Goal: Communication & Community: Participate in discussion

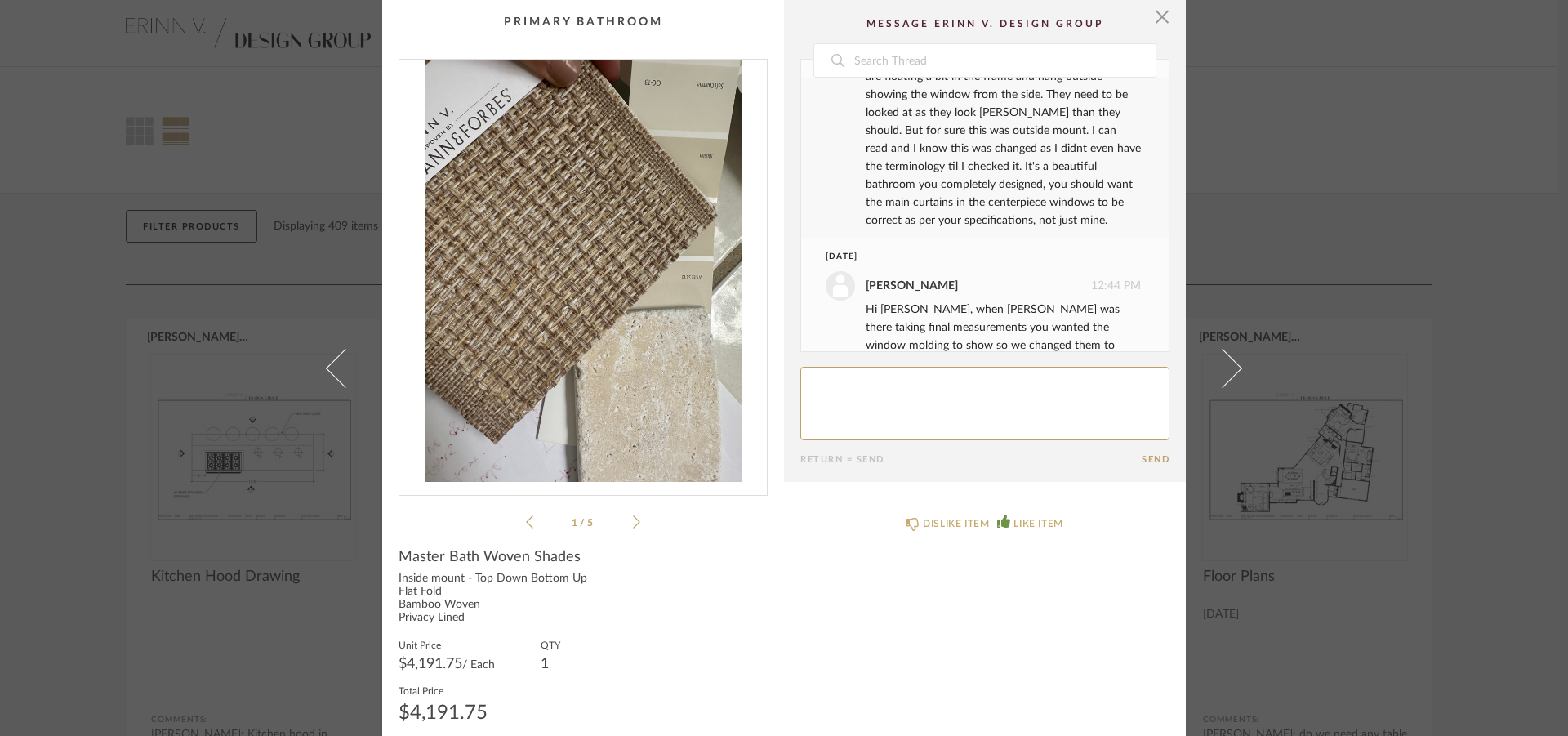
scroll to position [2311, 0]
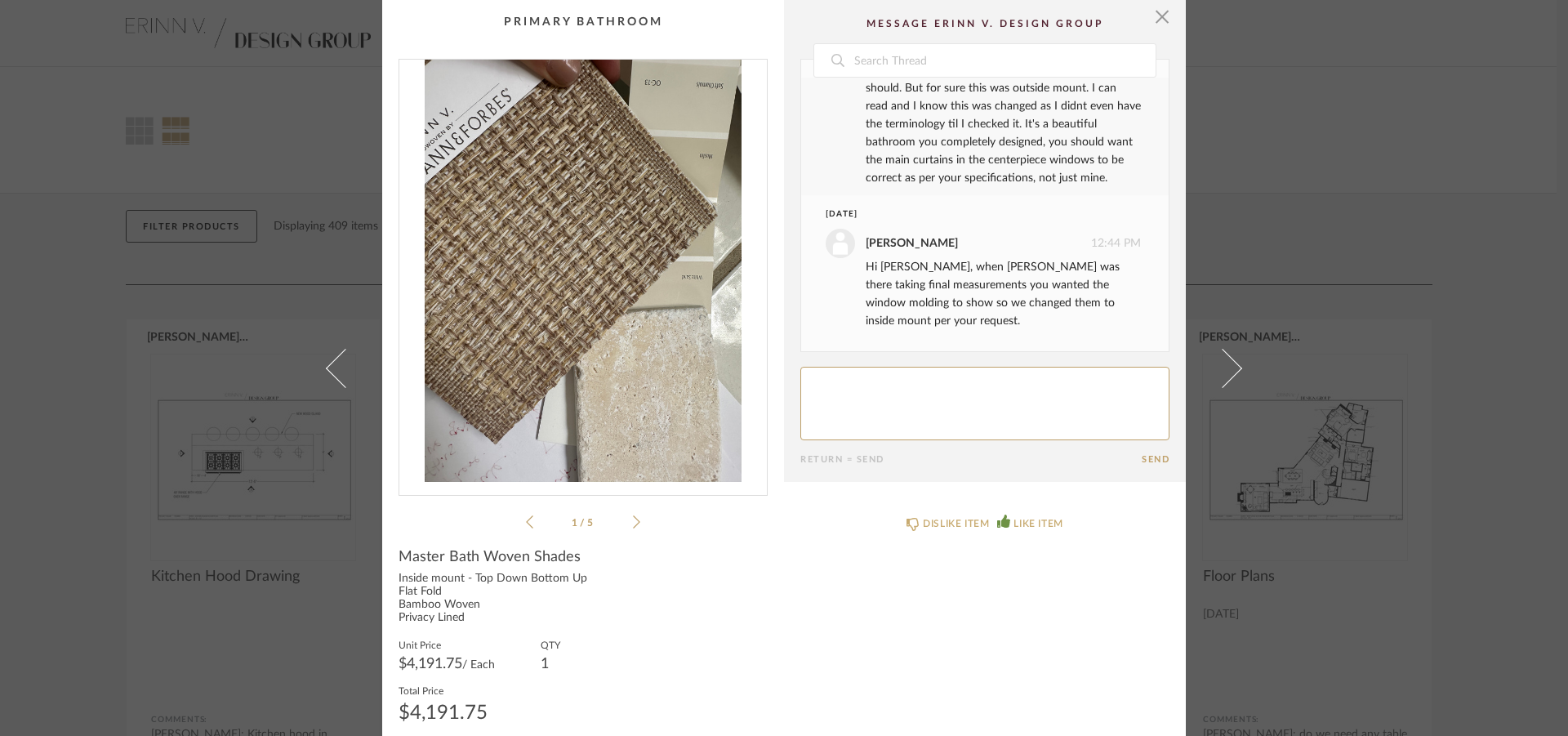
click at [858, 389] on textarea at bounding box center [985, 403] width 369 height 74
click at [911, 380] on textarea at bounding box center [985, 403] width 369 height 74
click at [1036, 401] on textarea at bounding box center [985, 403] width 369 height 74
click at [932, 395] on textarea at bounding box center [985, 403] width 369 height 74
click at [997, 394] on textarea at bounding box center [985, 403] width 369 height 74
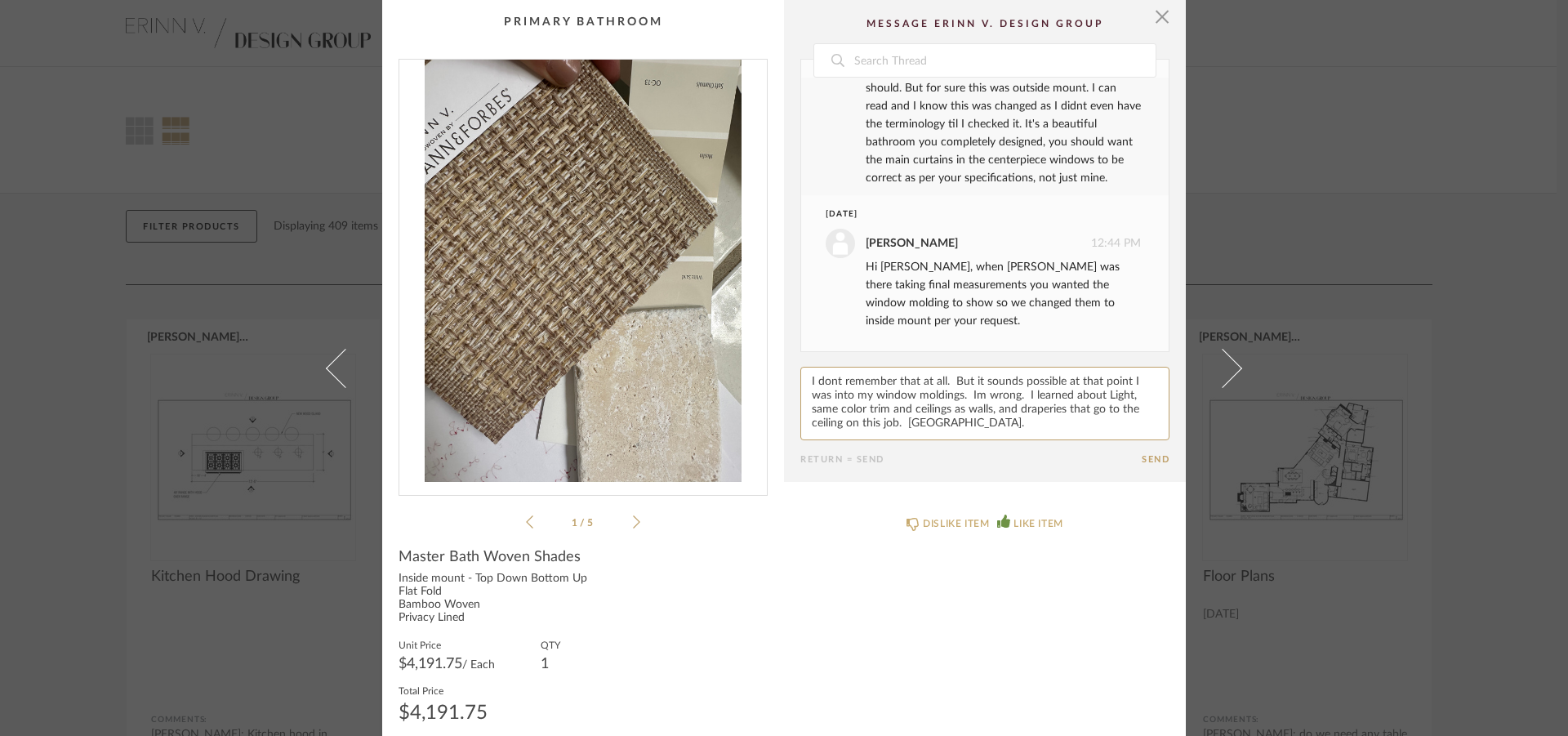
click at [996, 392] on textarea at bounding box center [985, 403] width 369 height 74
click at [933, 422] on textarea at bounding box center [985, 403] width 369 height 74
drag, startPoint x: 904, startPoint y: 420, endPoint x: 924, endPoint y: 421, distance: 20.0
click at [924, 421] on textarea at bounding box center [985, 403] width 369 height 74
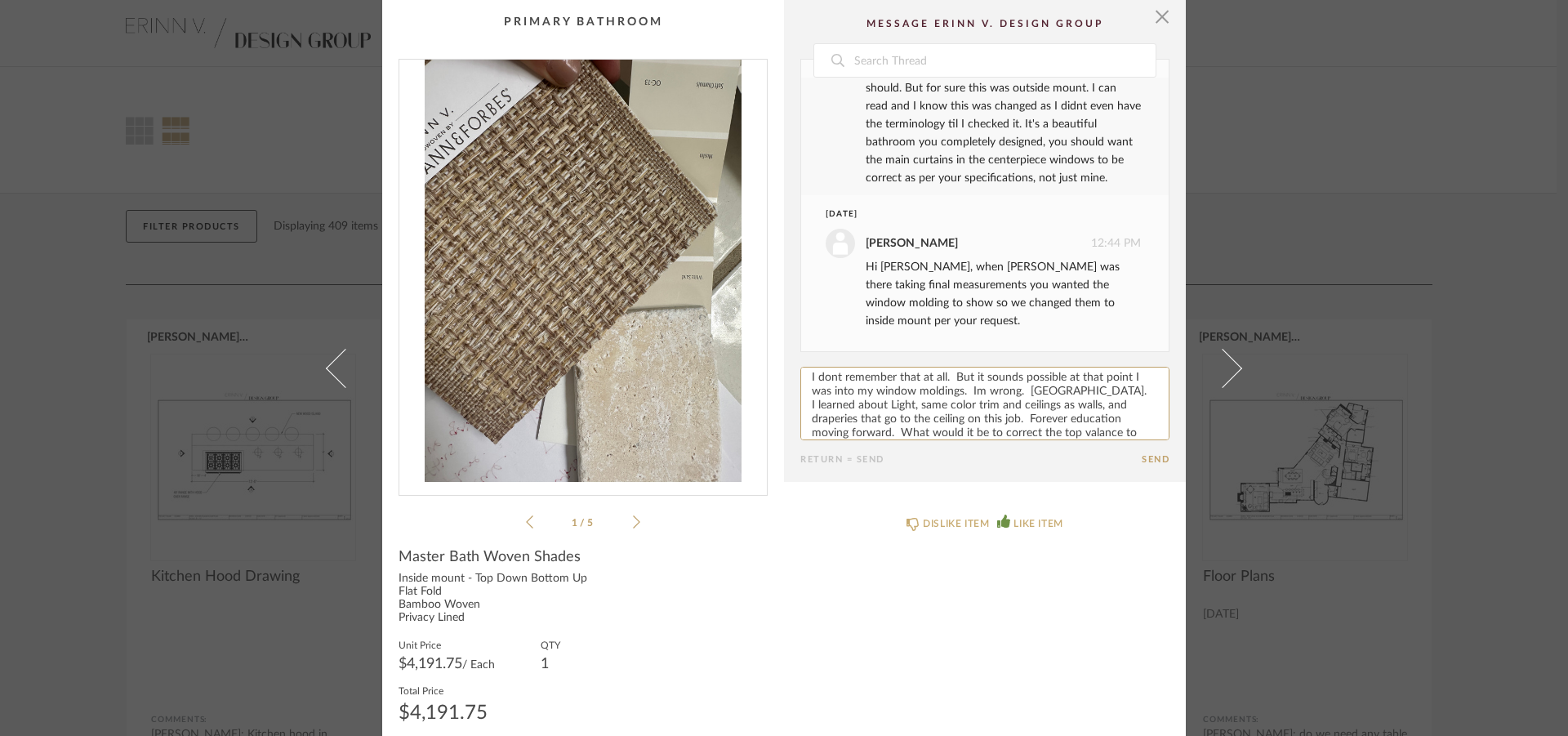
click at [633, 517] on icon at bounding box center [637, 521] width 8 height 13
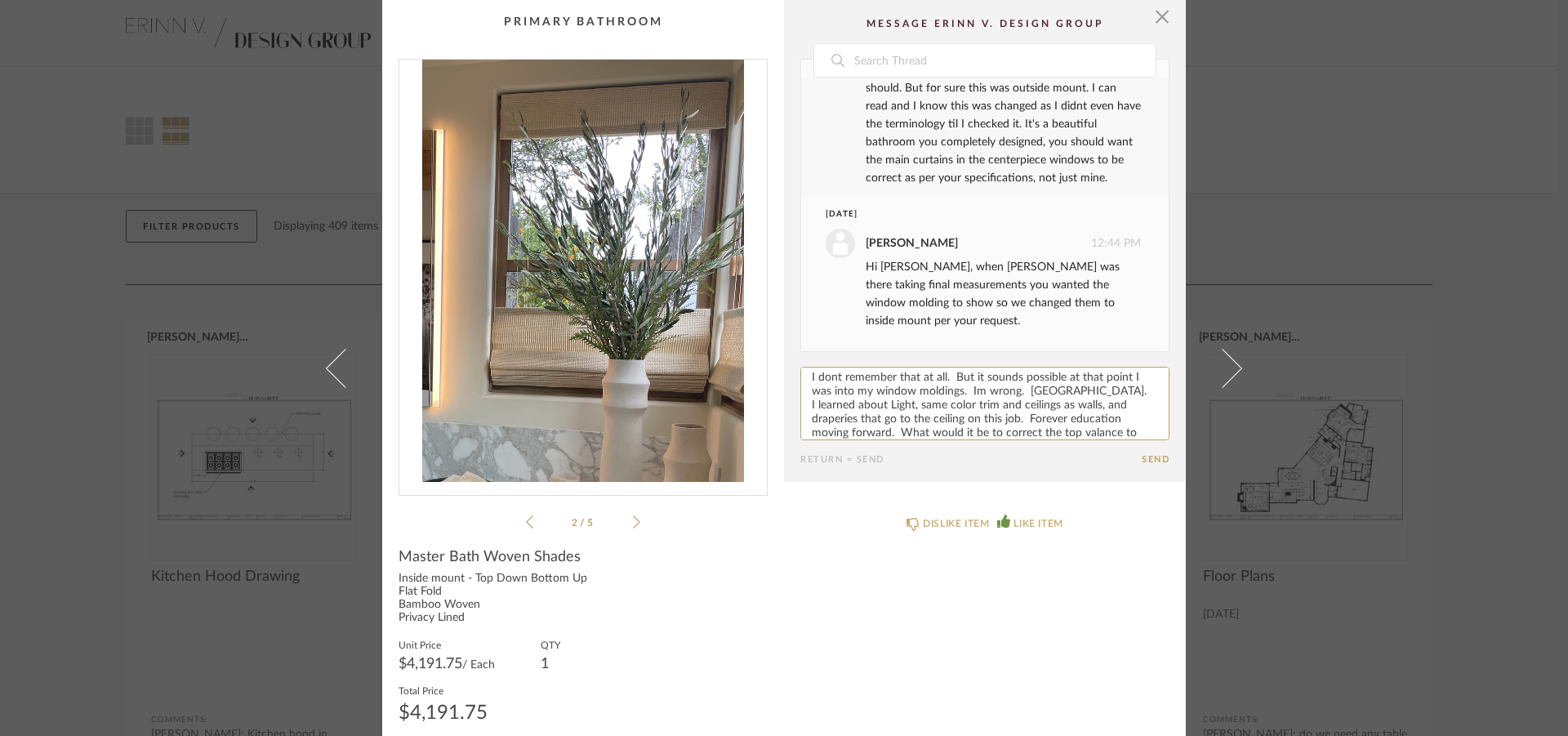
click at [633, 517] on icon at bounding box center [637, 521] width 8 height 13
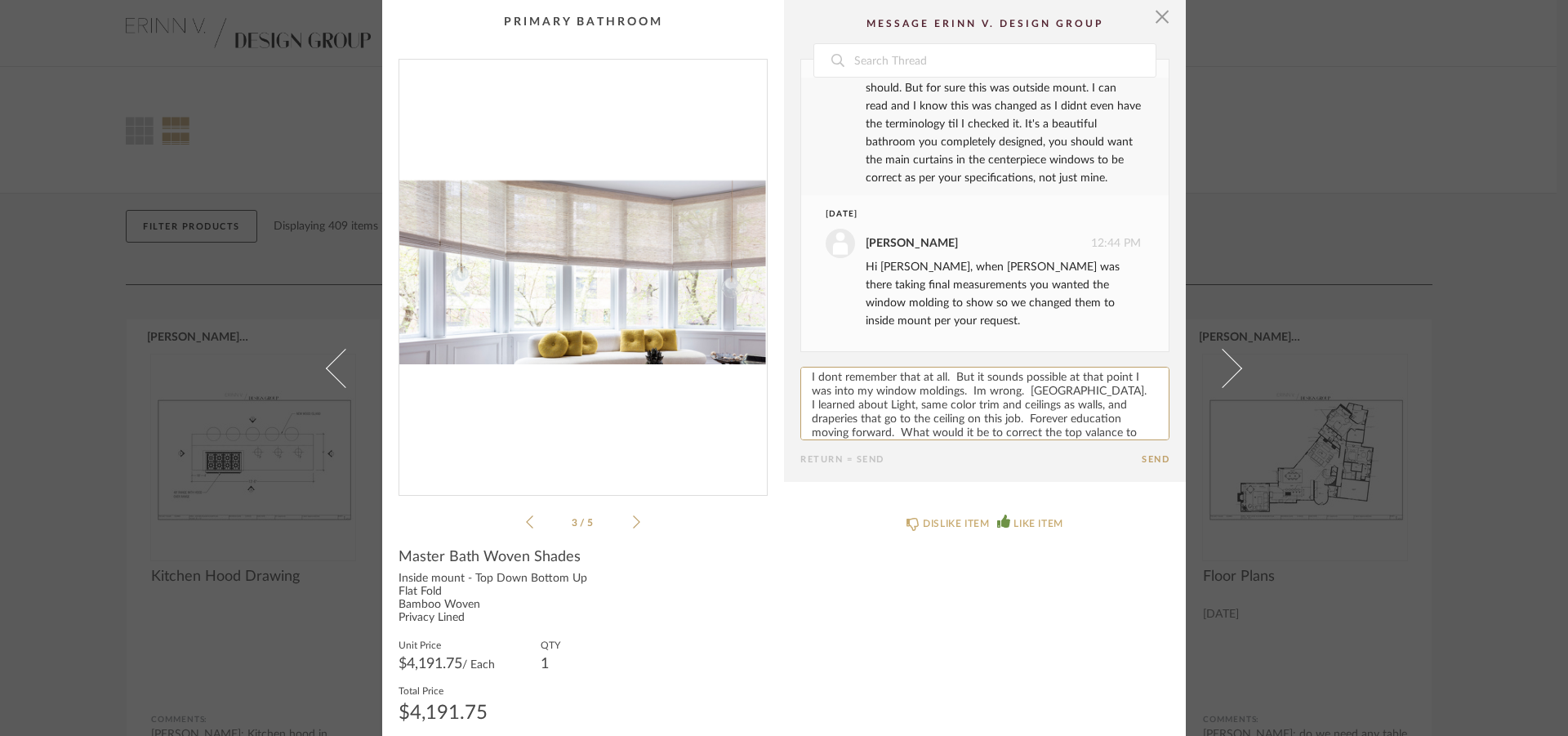
click at [633, 517] on icon at bounding box center [637, 521] width 8 height 13
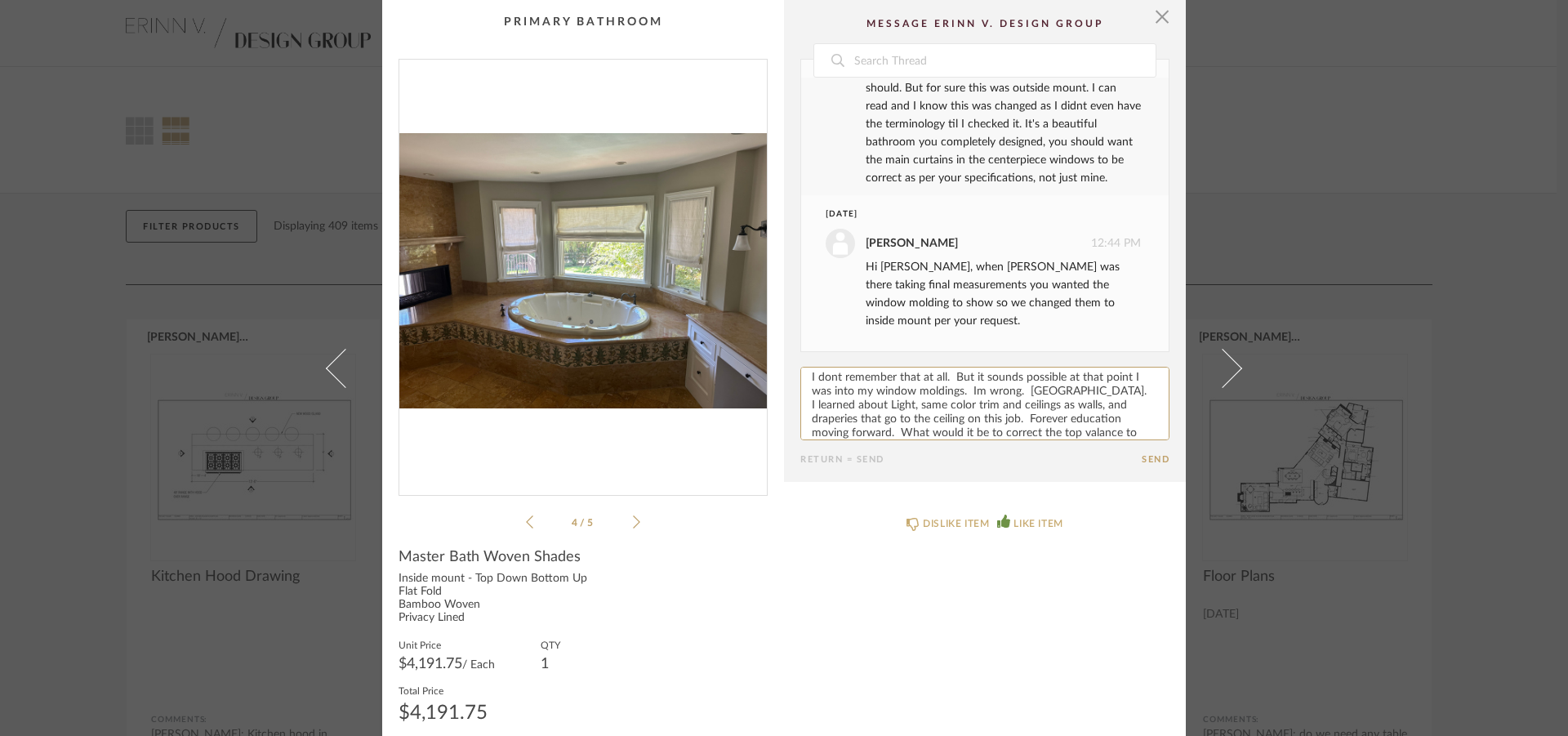
click at [633, 517] on icon at bounding box center [637, 521] width 8 height 13
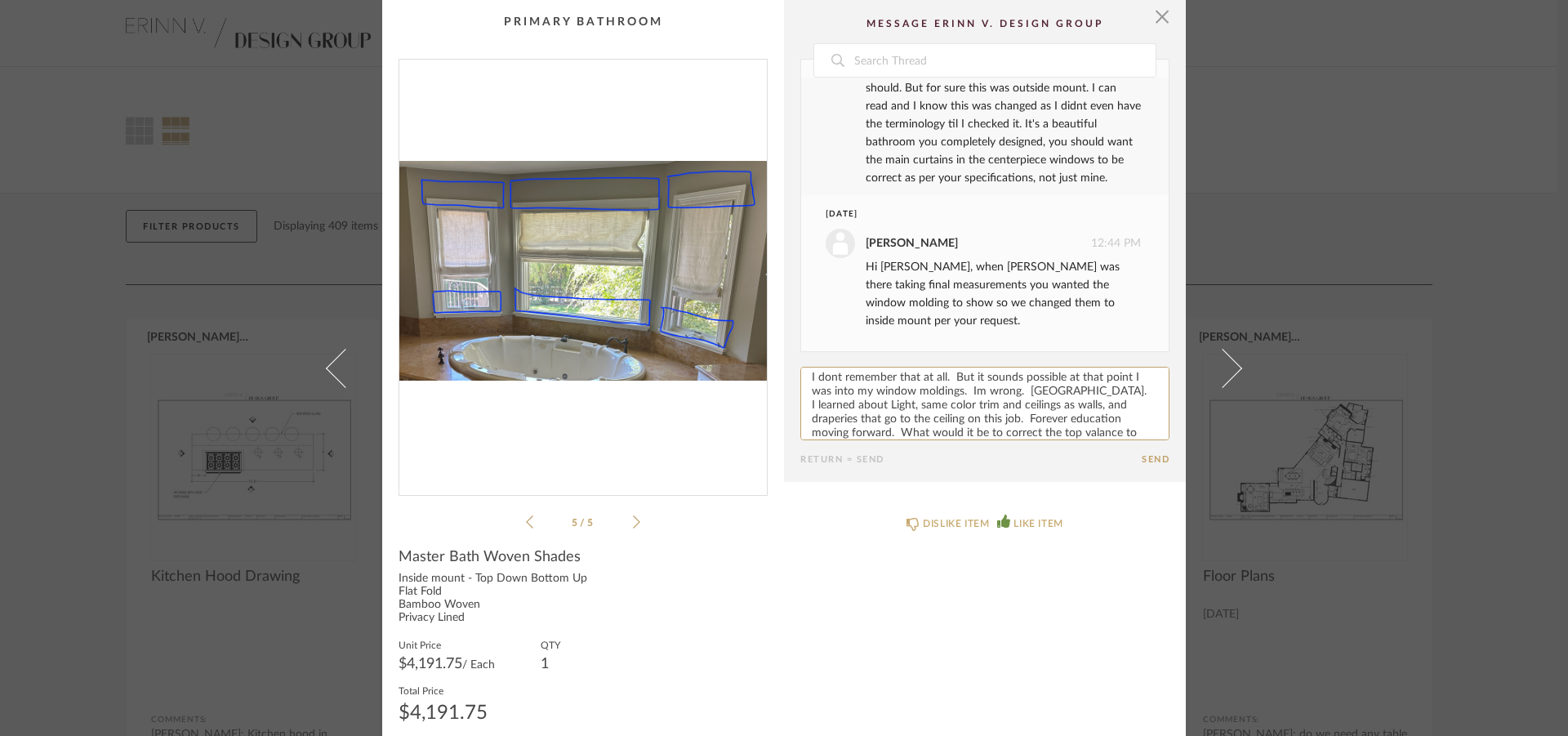
click at [1136, 431] on textarea at bounding box center [985, 403] width 369 height 74
type textarea "I dont remember that at all. But it sounds possible at that point I was into my…"
click at [1140, 454] on form "Return = Send Send" at bounding box center [985, 416] width 369 height 98
click at [1149, 461] on button "Send" at bounding box center [1155, 459] width 27 height 11
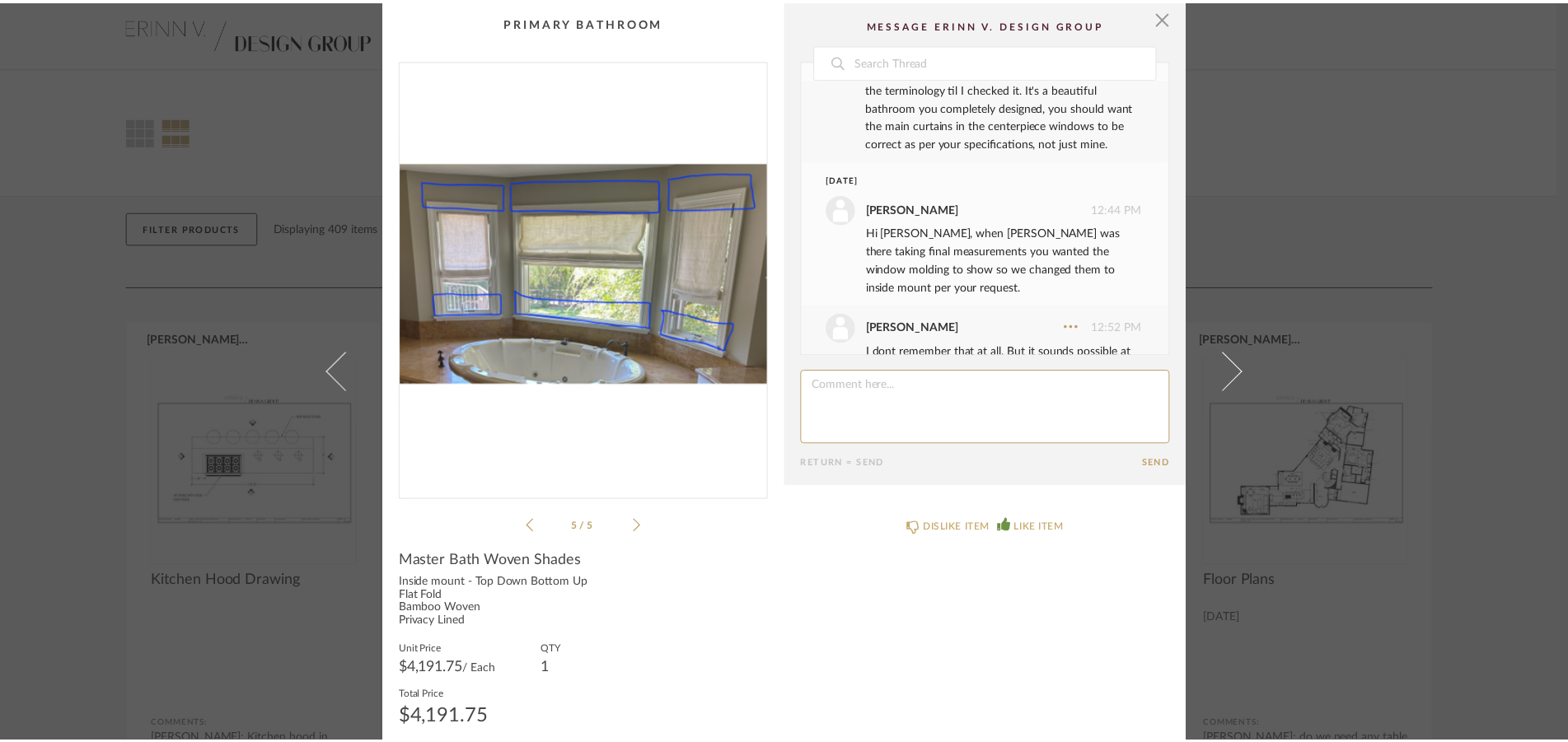
scroll to position [2594, 0]
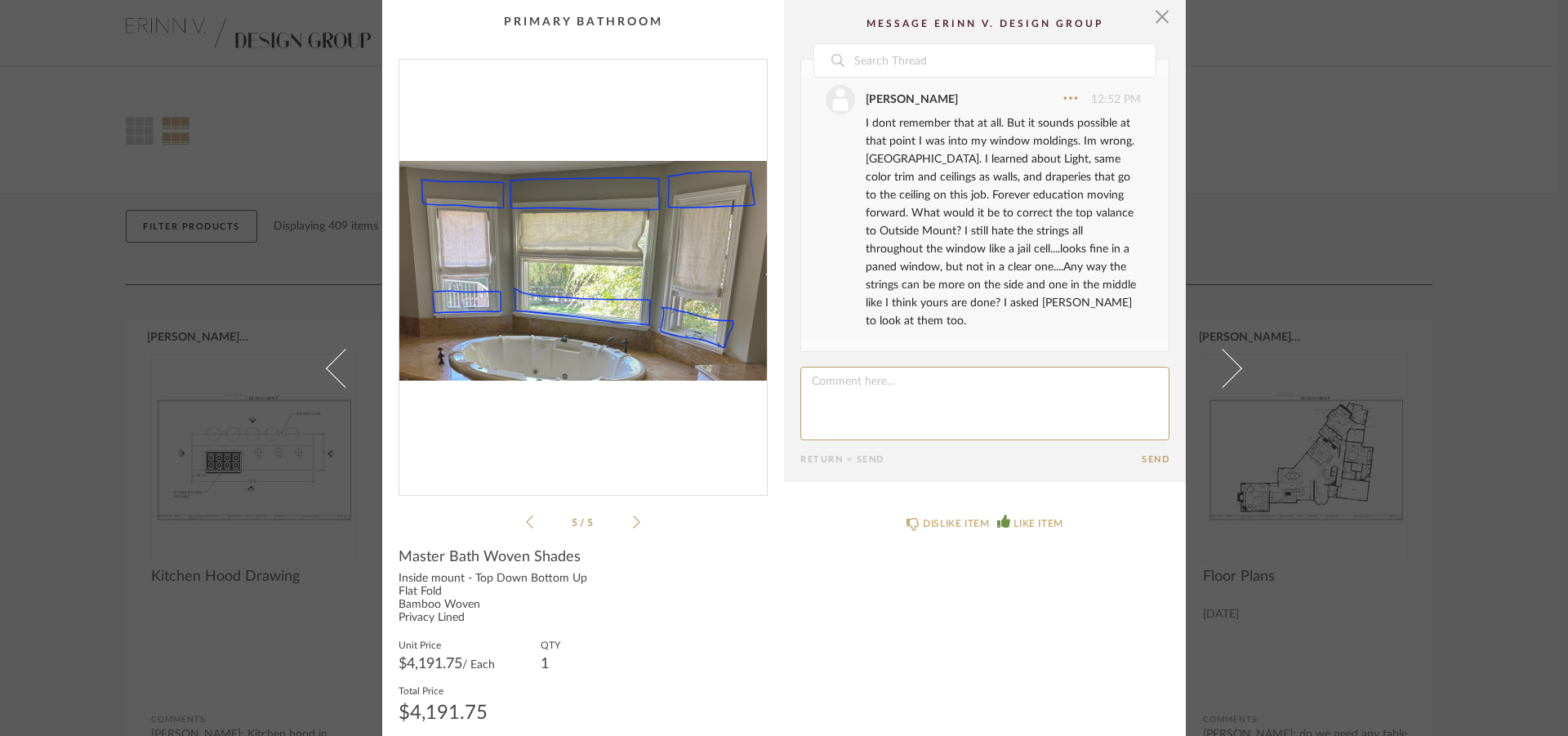
click at [891, 374] on textarea at bounding box center [985, 403] width 369 height 74
click at [633, 522] on icon at bounding box center [637, 521] width 8 height 15
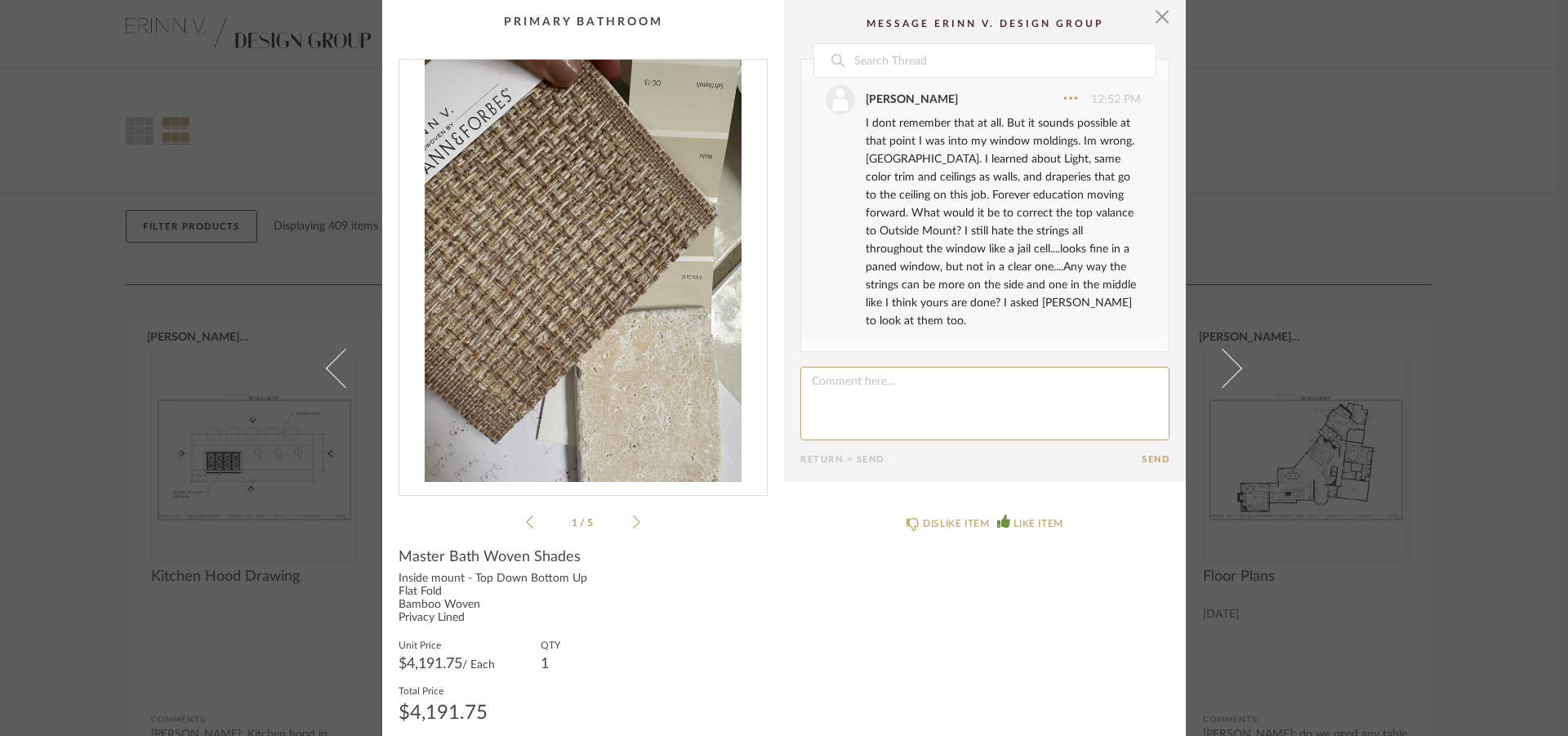
click at [633, 523] on icon at bounding box center [637, 521] width 8 height 15
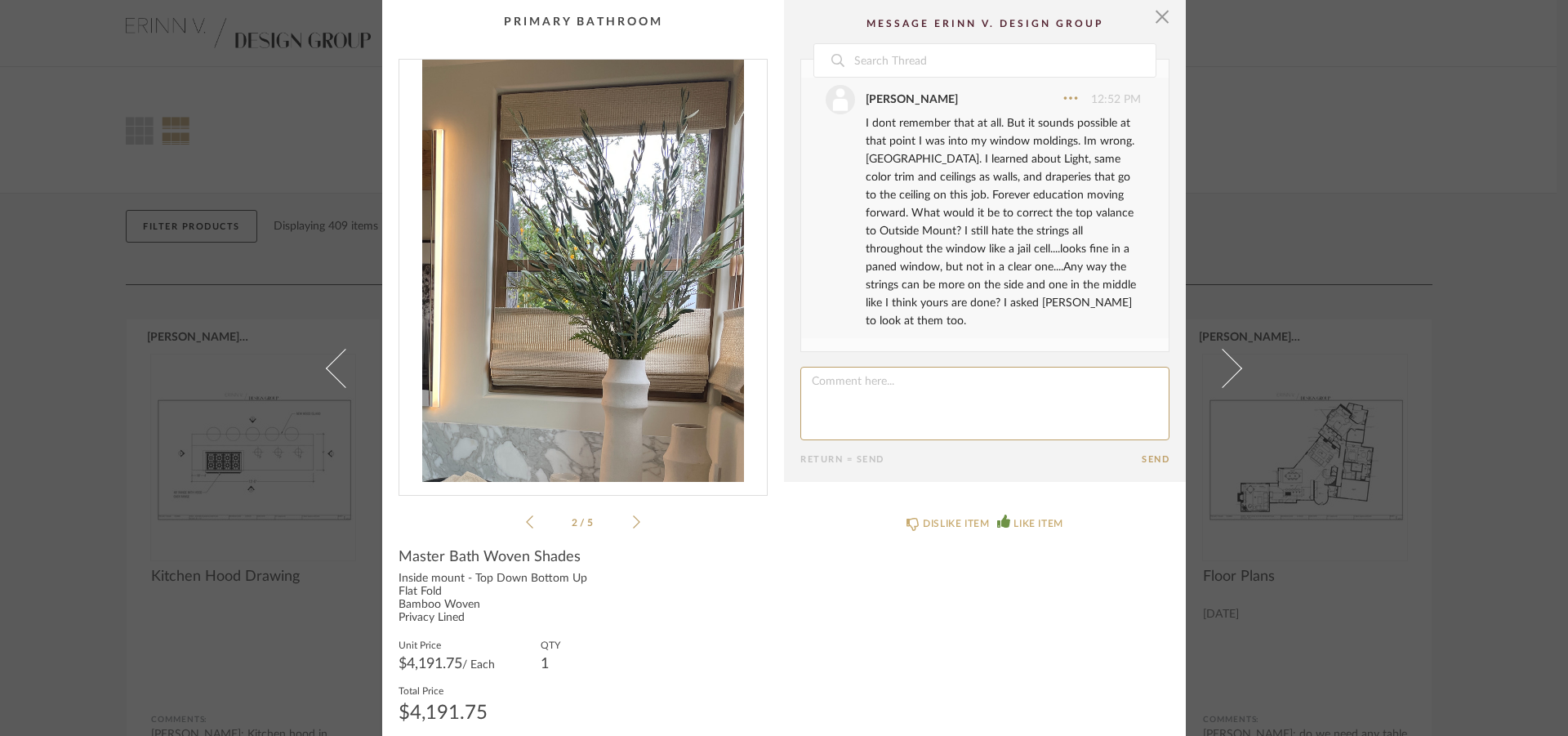
click at [633, 525] on icon at bounding box center [637, 521] width 8 height 15
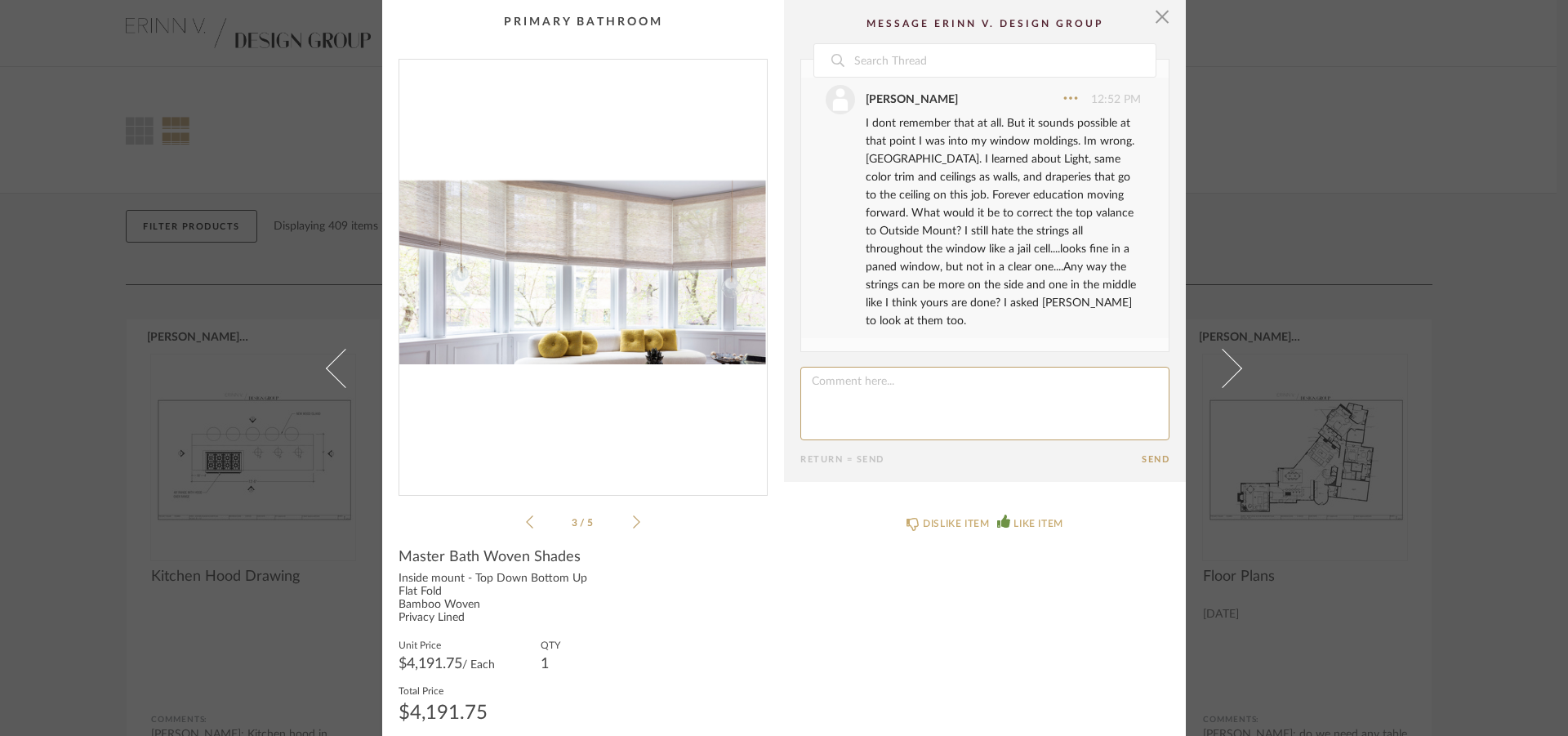
click at [633, 525] on icon at bounding box center [637, 521] width 8 height 15
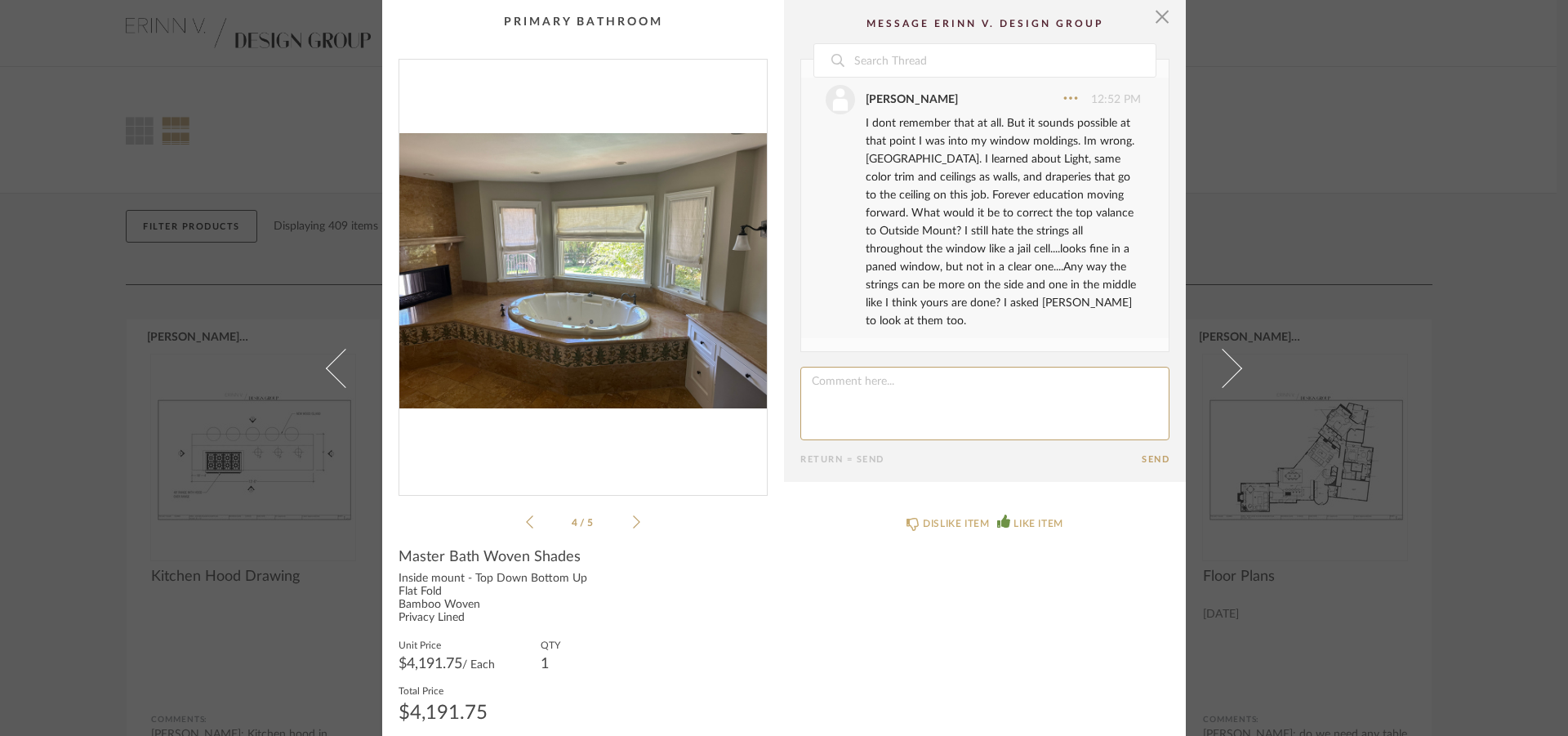
click at [633, 525] on icon at bounding box center [637, 521] width 8 height 15
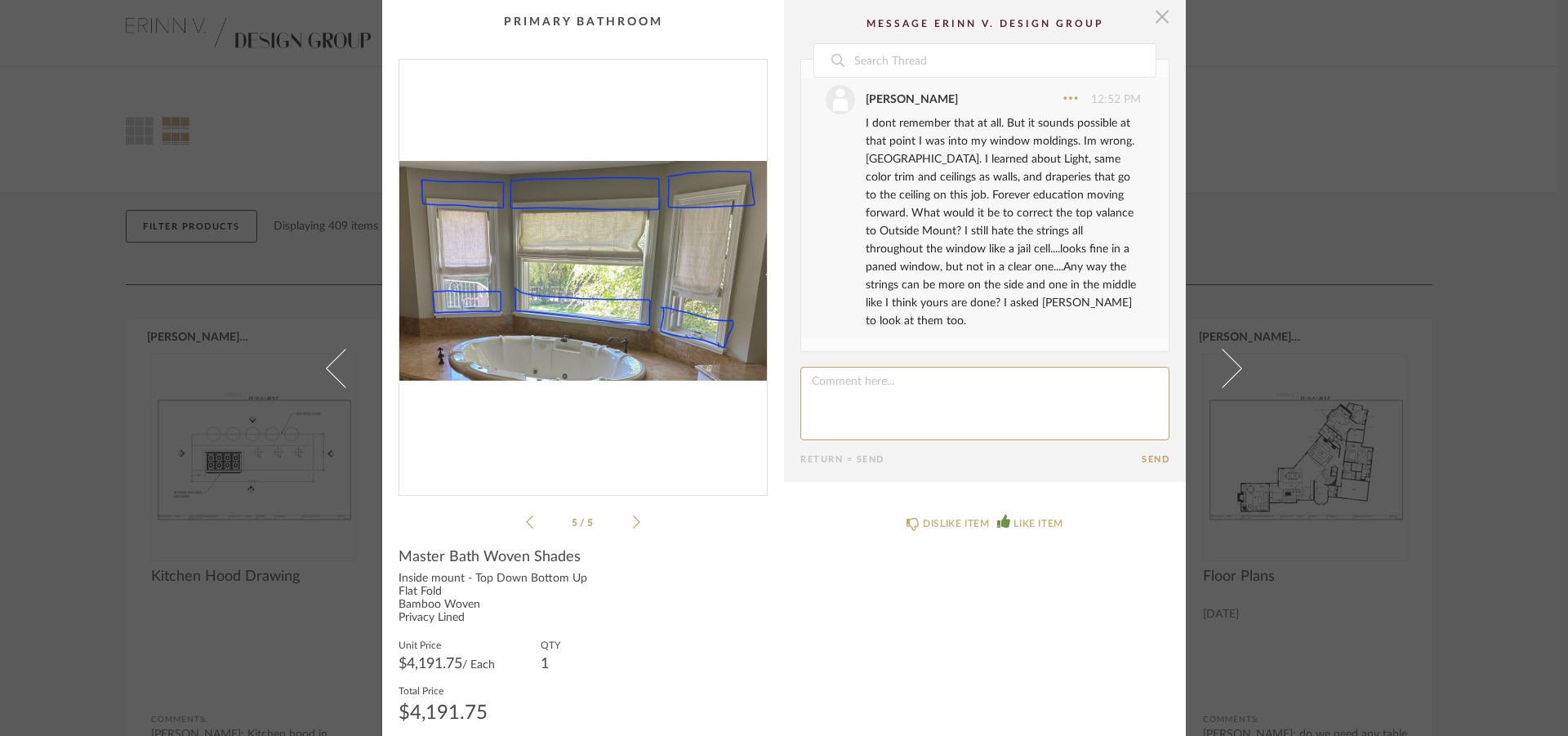
click at [1152, 22] on span "button" at bounding box center [1162, 16] width 32 height 32
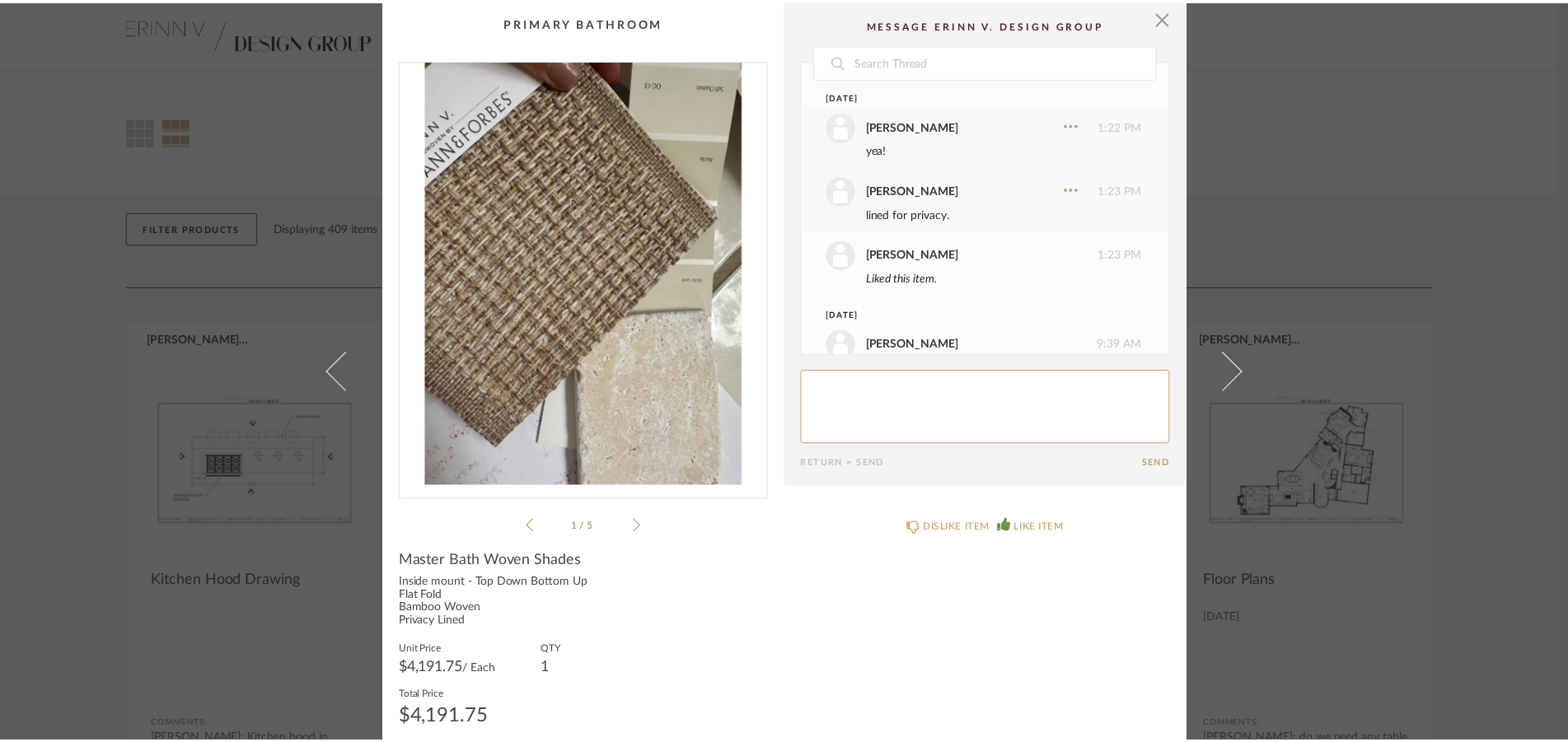
scroll to position [2594, 0]
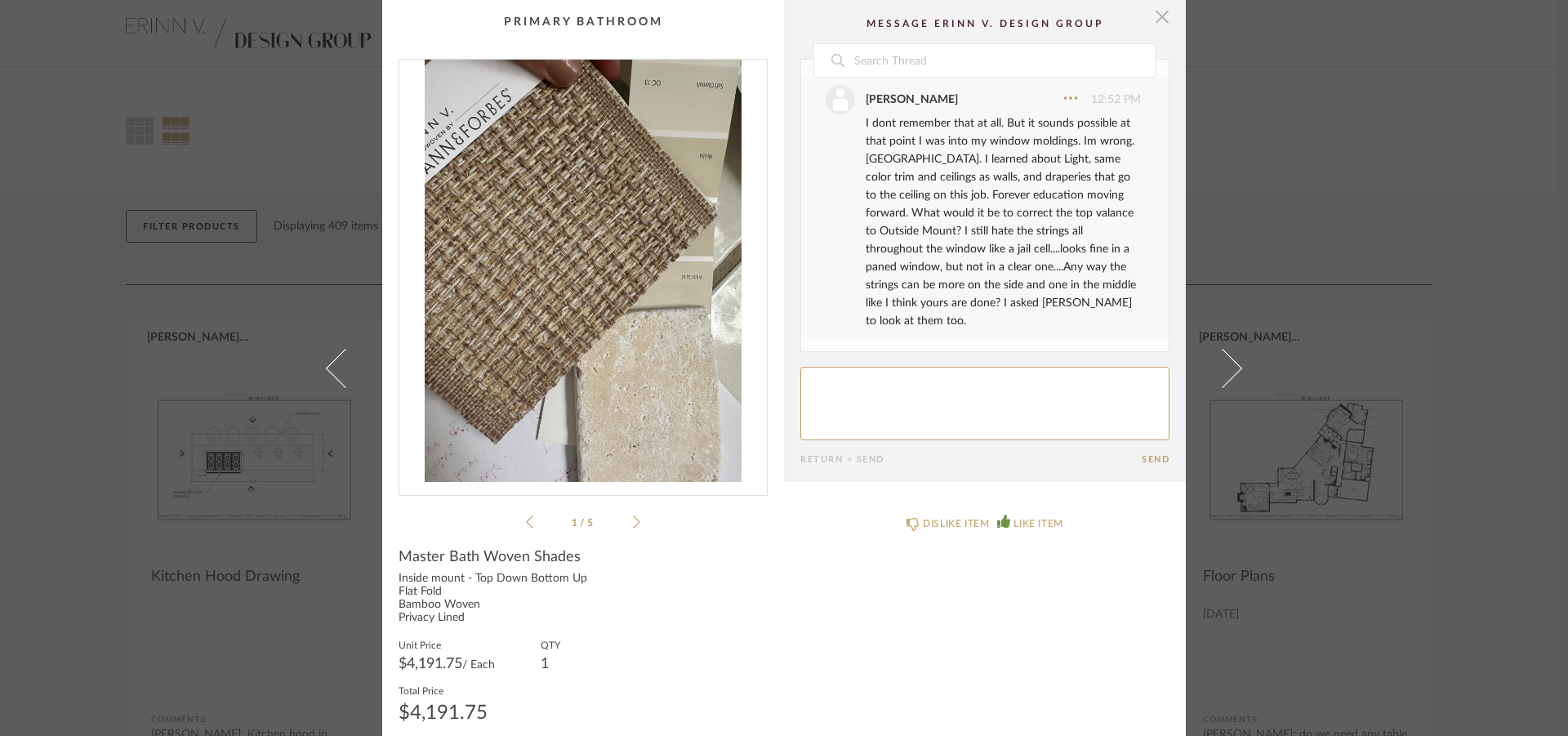
click at [1153, 21] on span "button" at bounding box center [1162, 16] width 32 height 32
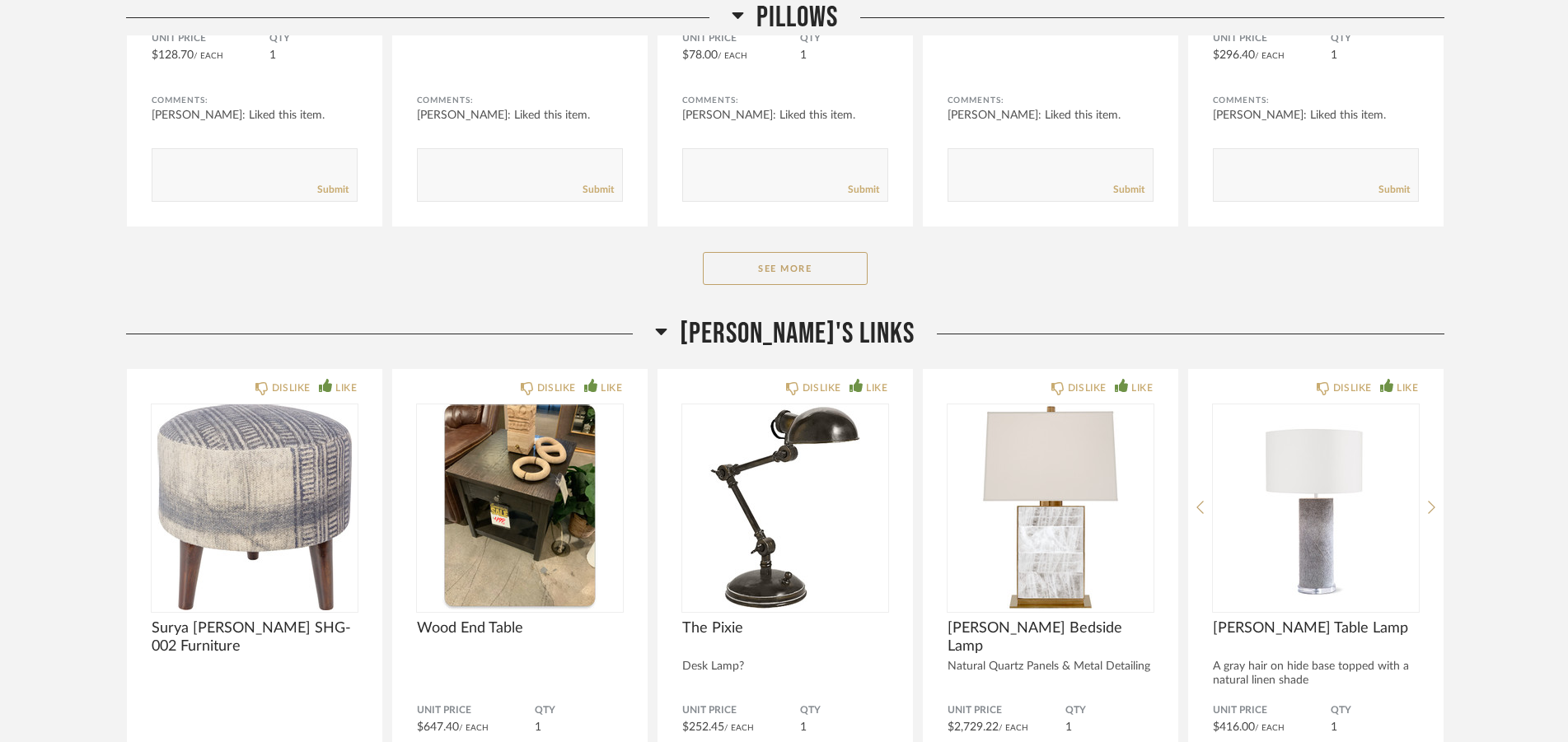
scroll to position [15458, 0]
